Goal: Find specific page/section: Find specific page/section

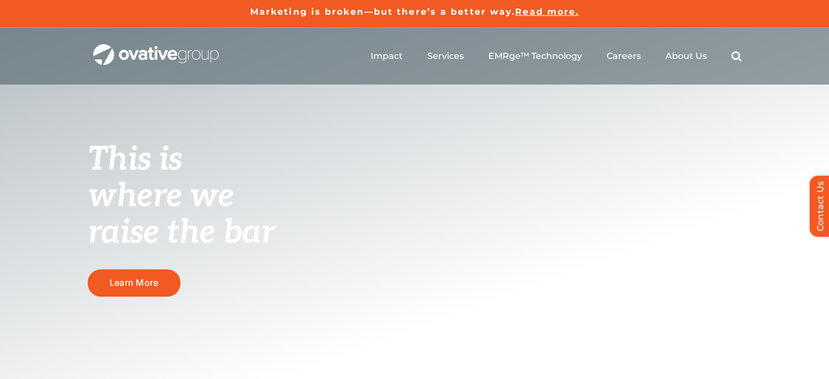
click at [642, 54] on ul "Impact Expert Insights Case Studies Awards & Press Services Media Measurement C…" at bounding box center [556, 56] width 371 height 35
click at [631, 56] on span "Careers" at bounding box center [624, 55] width 34 height 11
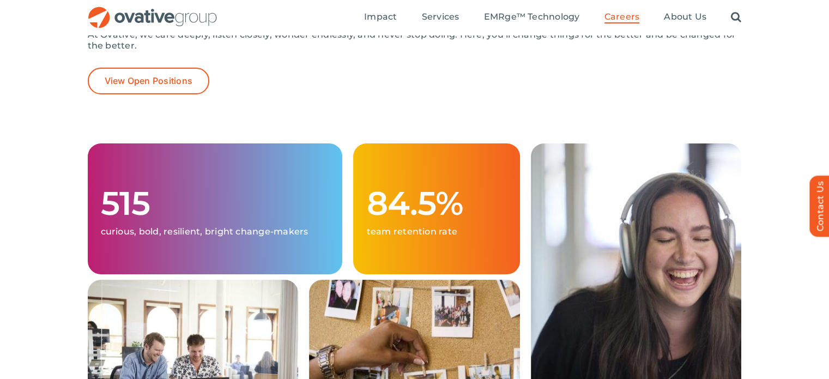
scroll to position [218, 0]
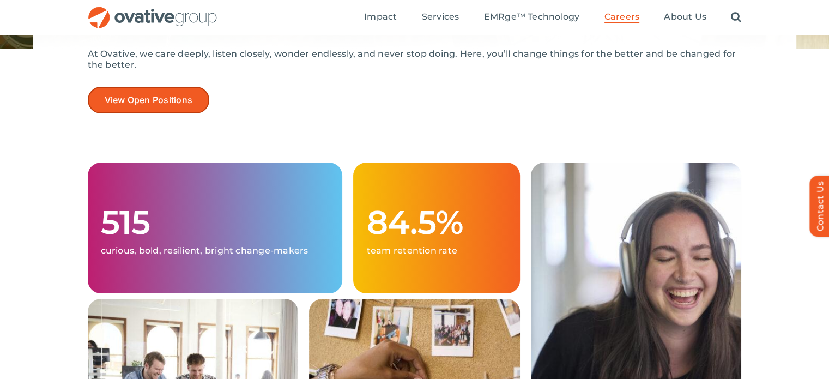
click at [155, 104] on span "View Open Positions" at bounding box center [149, 100] width 88 height 10
